Goal: Information Seeking & Learning: Learn about a topic

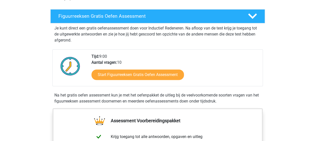
scroll to position [80, 0]
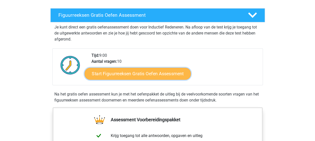
click at [147, 73] on link "Start Figuurreeksen Gratis Oefen Assessment" at bounding box center [137, 74] width 106 height 12
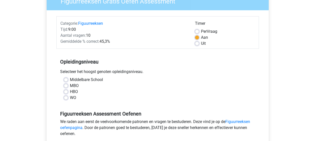
scroll to position [49, 0]
click at [70, 97] on label "WO" at bounding box center [73, 98] width 6 height 6
click at [67, 97] on input "WO" at bounding box center [66, 97] width 4 height 5
radio input "true"
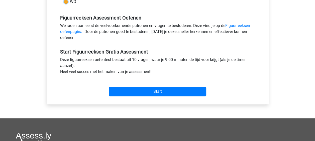
scroll to position [148, 0]
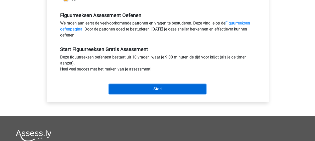
click at [143, 89] on input "Start" at bounding box center [157, 89] width 97 height 10
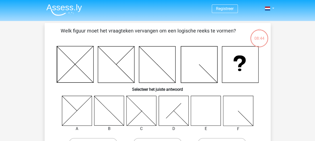
click at [201, 115] on icon at bounding box center [206, 111] width 30 height 30
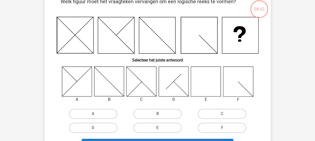
scroll to position [32, 0]
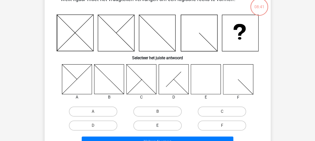
click at [167, 125] on label "E" at bounding box center [157, 126] width 48 height 10
click at [161, 126] on input "E" at bounding box center [158, 127] width 3 height 3
radio input "true"
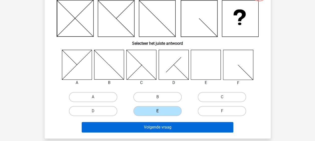
scroll to position [46, 0]
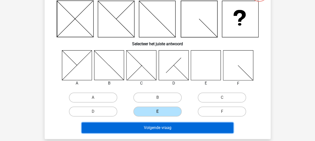
click at [187, 127] on button "Volgende vraag" at bounding box center [158, 128] width 152 height 11
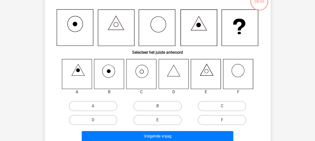
scroll to position [38, 0]
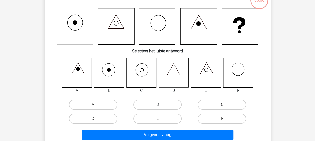
click at [166, 106] on label "B" at bounding box center [157, 105] width 48 height 10
click at [161, 106] on input "B" at bounding box center [158, 106] width 3 height 3
radio input "true"
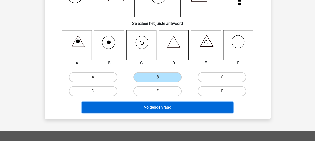
click at [166, 106] on button "Volgende vraag" at bounding box center [158, 108] width 152 height 11
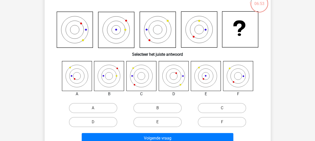
scroll to position [35, 0]
click at [213, 104] on label "C" at bounding box center [222, 108] width 48 height 10
click at [222, 108] on input "C" at bounding box center [223, 109] width 3 height 3
radio input "true"
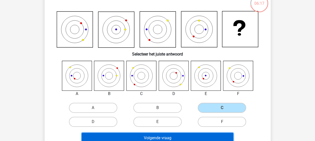
click at [166, 138] on button "Volgende vraag" at bounding box center [158, 138] width 152 height 11
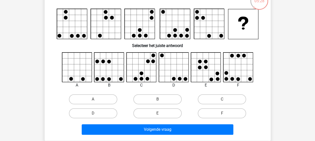
scroll to position [36, 0]
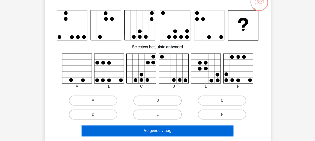
click at [179, 132] on button "Volgende vraag" at bounding box center [158, 131] width 152 height 11
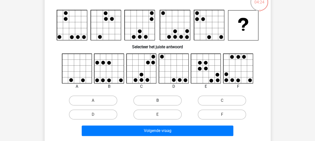
click at [155, 101] on label "B" at bounding box center [157, 101] width 48 height 10
click at [157, 101] on input "B" at bounding box center [158, 102] width 3 height 3
radio input "true"
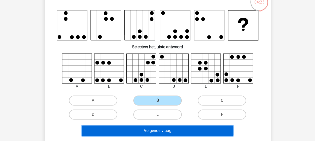
click at [171, 129] on button "Volgende vraag" at bounding box center [158, 131] width 152 height 11
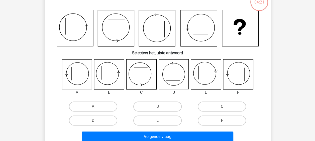
scroll to position [23, 0]
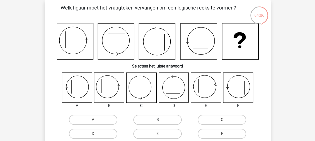
click at [145, 118] on label "B" at bounding box center [157, 120] width 48 height 10
click at [157, 120] on input "B" at bounding box center [158, 121] width 3 height 3
radio input "true"
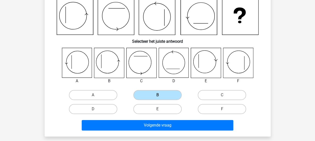
scroll to position [49, 0]
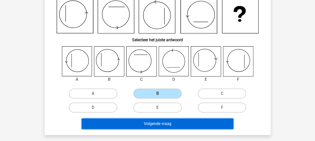
click at [195, 125] on button "Volgende vraag" at bounding box center [158, 124] width 152 height 11
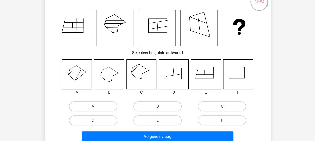
scroll to position [36, 0]
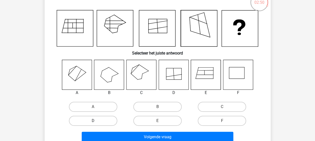
click at [113, 122] on label "D" at bounding box center [93, 121] width 48 height 10
click at [96, 122] on input "D" at bounding box center [94, 122] width 3 height 3
radio input "true"
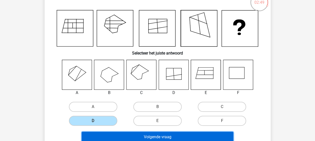
click at [171, 135] on button "Volgende vraag" at bounding box center [158, 137] width 152 height 11
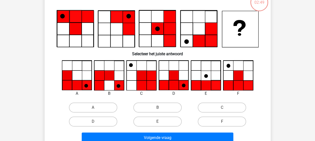
scroll to position [23, 0]
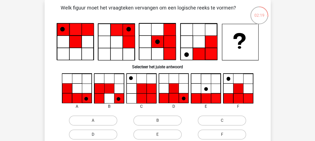
click at [112, 135] on label "D" at bounding box center [93, 135] width 48 height 10
click at [96, 135] on input "D" at bounding box center [94, 136] width 3 height 3
radio input "true"
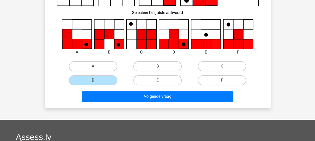
scroll to position [78, 0]
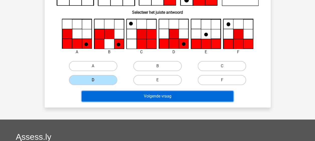
click at [185, 100] on button "Volgende vraag" at bounding box center [158, 96] width 152 height 11
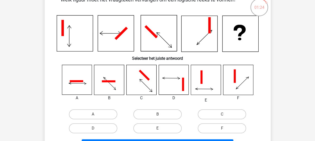
scroll to position [34, 0]
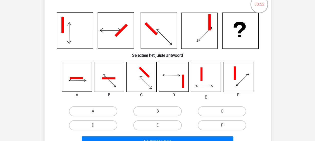
click at [142, 83] on icon at bounding box center [141, 77] width 30 height 30
click at [216, 110] on label "C" at bounding box center [222, 112] width 48 height 10
click at [222, 112] on input "C" at bounding box center [223, 113] width 3 height 3
radio input "true"
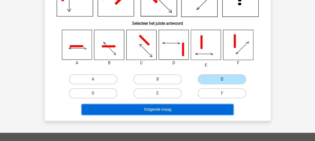
click at [201, 109] on button "Volgende vraag" at bounding box center [158, 110] width 152 height 11
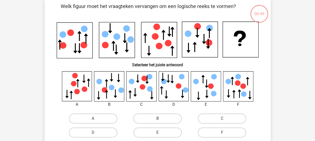
scroll to position [23, 0]
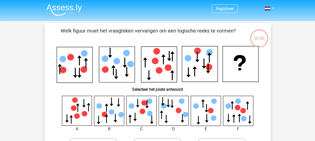
scroll to position [23, 0]
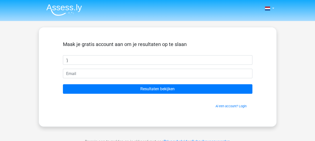
type input "'"
type input "[PERSON_NAME]"
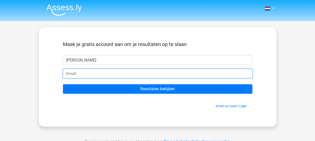
click at [125, 75] on input "email" at bounding box center [157, 74] width 189 height 10
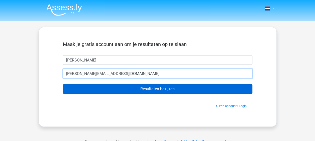
type input "[PERSON_NAME][EMAIL_ADDRESS][DOMAIN_NAME]"
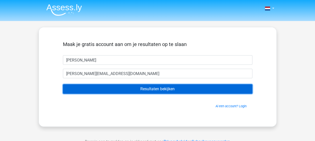
click at [144, 88] on input "Resultaten bekijken" at bounding box center [157, 89] width 189 height 10
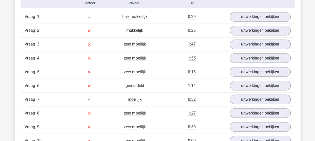
scroll to position [417, 0]
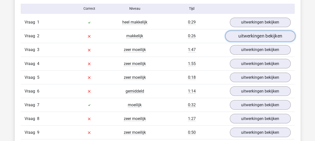
click at [260, 32] on link "uitwerkingen bekijken" at bounding box center [260, 36] width 70 height 11
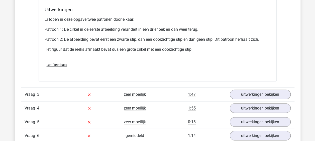
scroll to position [684, 0]
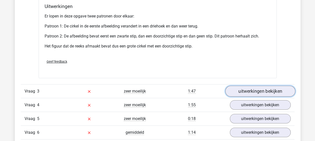
click at [244, 88] on link "uitwerkingen bekijken" at bounding box center [260, 91] width 70 height 11
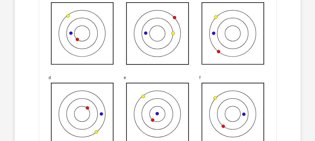
scroll to position [857, 0]
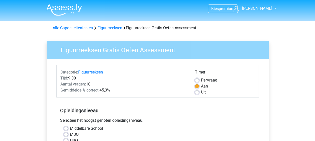
scroll to position [148, 0]
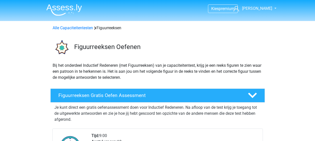
scroll to position [80, 0]
